Goal: Task Accomplishment & Management: Manage account settings

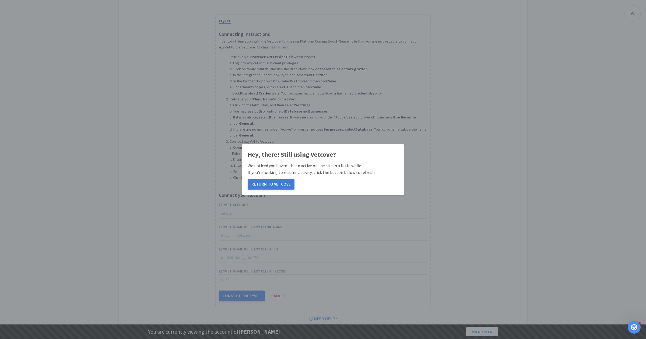
click at [266, 185] on button "Return to Vetcove" at bounding box center [271, 184] width 47 height 11
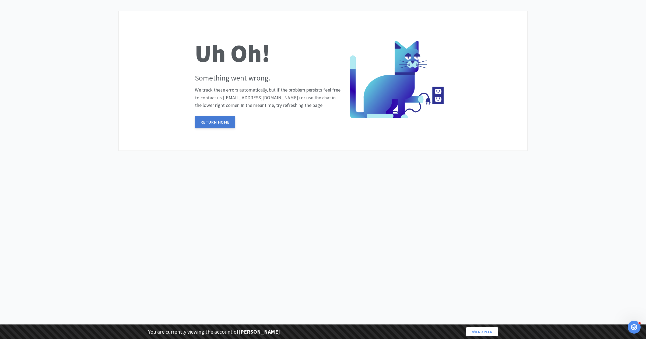
click at [208, 123] on link "Return Home" at bounding box center [215, 122] width 40 height 12
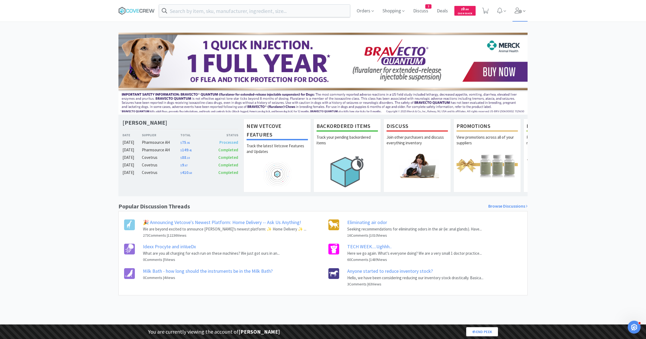
click at [521, 12] on icon at bounding box center [518, 11] width 8 height 6
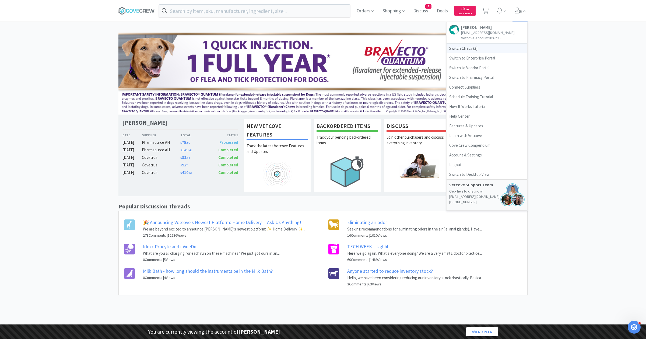
click at [465, 50] on span "Switch Clinics ( 3 )" at bounding box center [486, 49] width 81 height 10
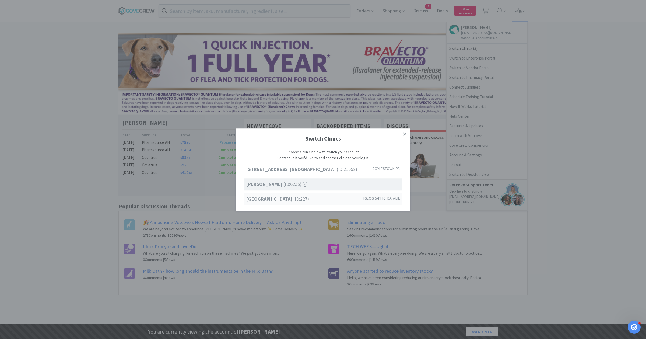
click at [275, 198] on strong "[GEOGRAPHIC_DATA]" at bounding box center [269, 199] width 47 height 6
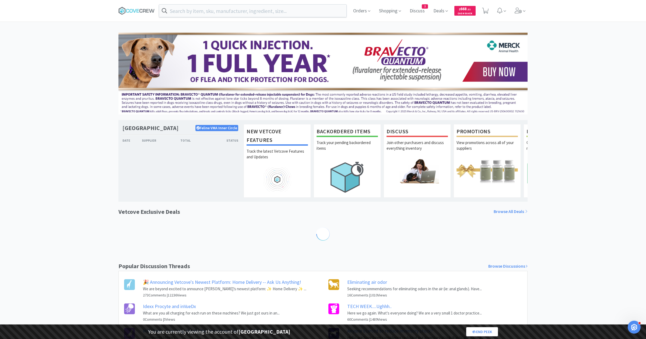
click at [362, 13] on span "Orders" at bounding box center [362, 11] width 22 height 22
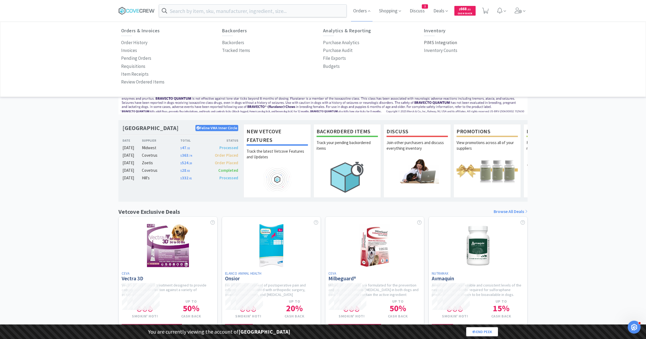
click at [430, 42] on p "PIMS Integration" at bounding box center [440, 42] width 33 height 7
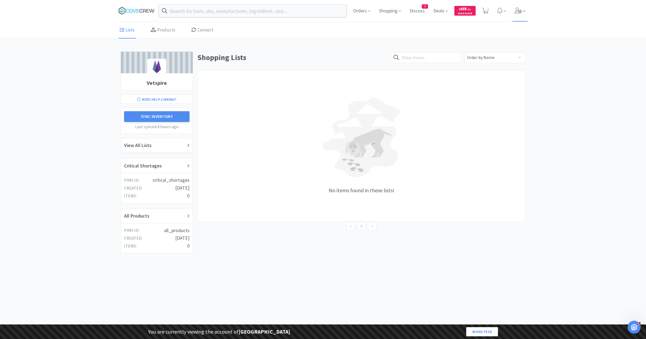
click at [516, 6] on span at bounding box center [519, 11] width 15 height 22
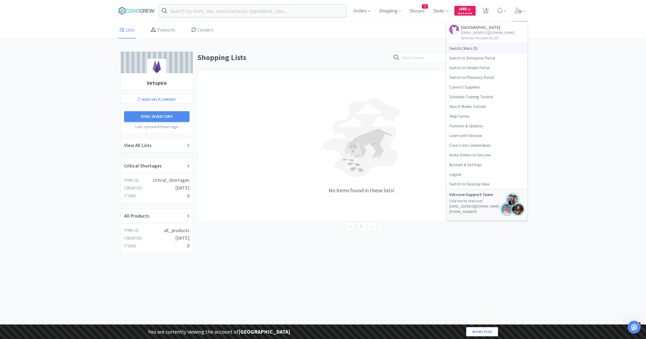
click at [467, 48] on span "Switch Clinics ( 3 )" at bounding box center [486, 49] width 81 height 10
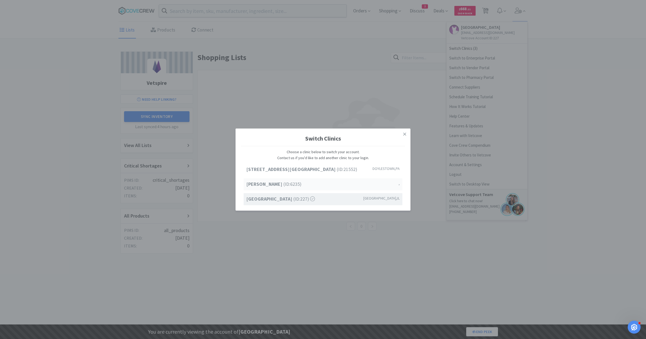
click at [308, 181] on div "[PERSON_NAME] (ID: 6235 ) ," at bounding box center [323, 184] width 159 height 12
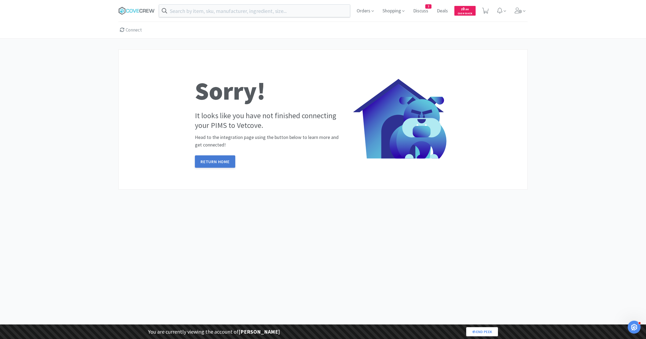
click at [212, 164] on link "Return Home" at bounding box center [215, 161] width 40 height 12
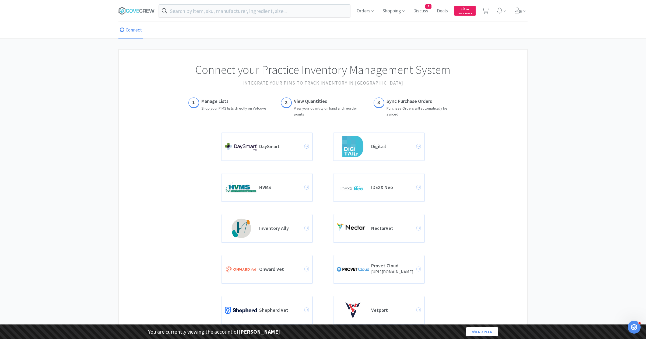
click at [537, 2] on div "Orders Shopping Discuss Discuss 2 Deals Deals $ 0 . 00 Cash Back" at bounding box center [323, 11] width 646 height 22
